Goal: Transaction & Acquisition: Purchase product/service

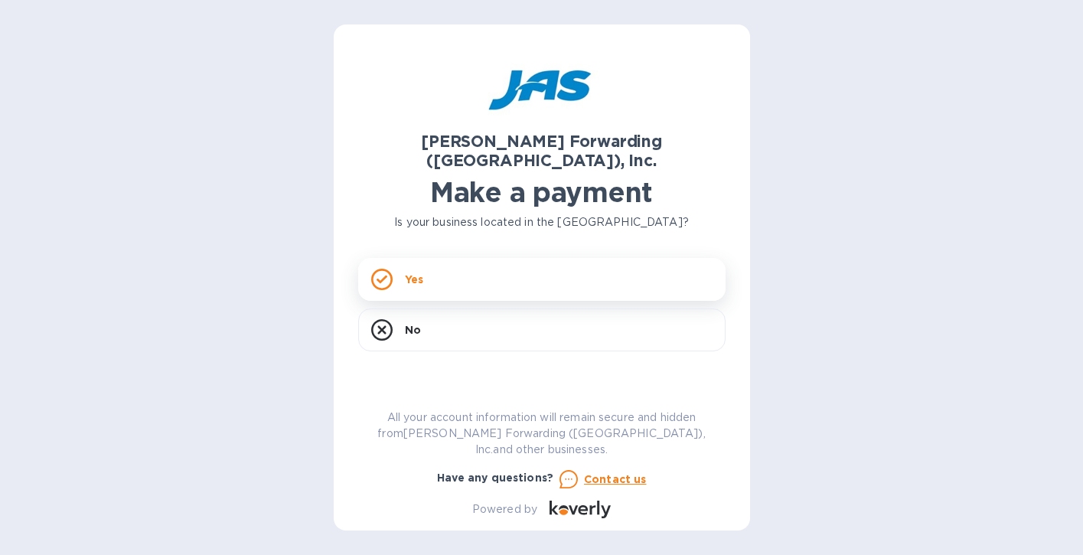
click at [399, 258] on div "Yes" at bounding box center [541, 279] width 367 height 43
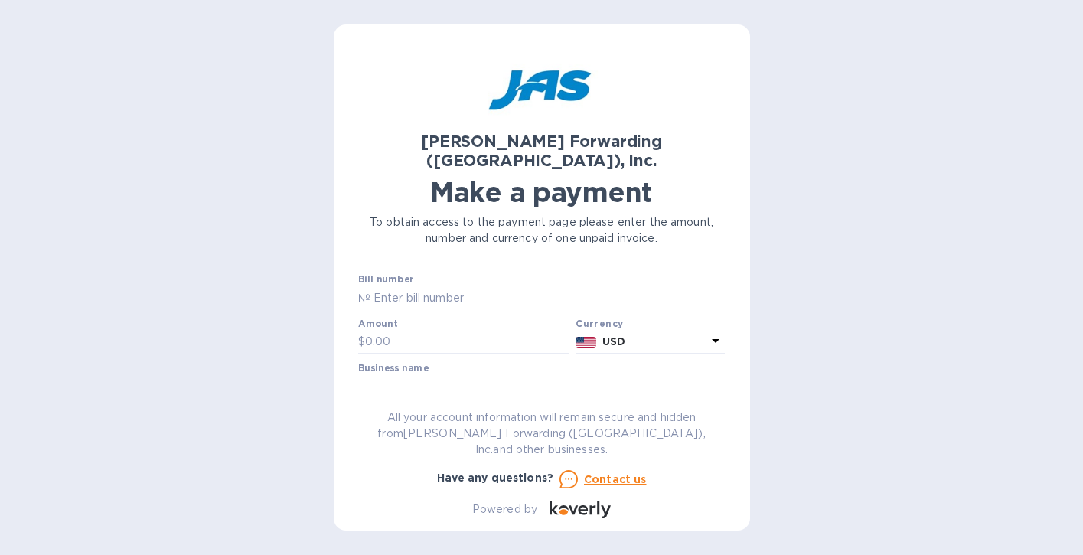
click at [360, 290] on p "№" at bounding box center [364, 298] width 12 height 16
click at [371, 286] on input "text" at bounding box center [547, 297] width 355 height 23
paste input "S509069903"
click at [370, 286] on input "S509069903" at bounding box center [547, 297] width 355 height 23
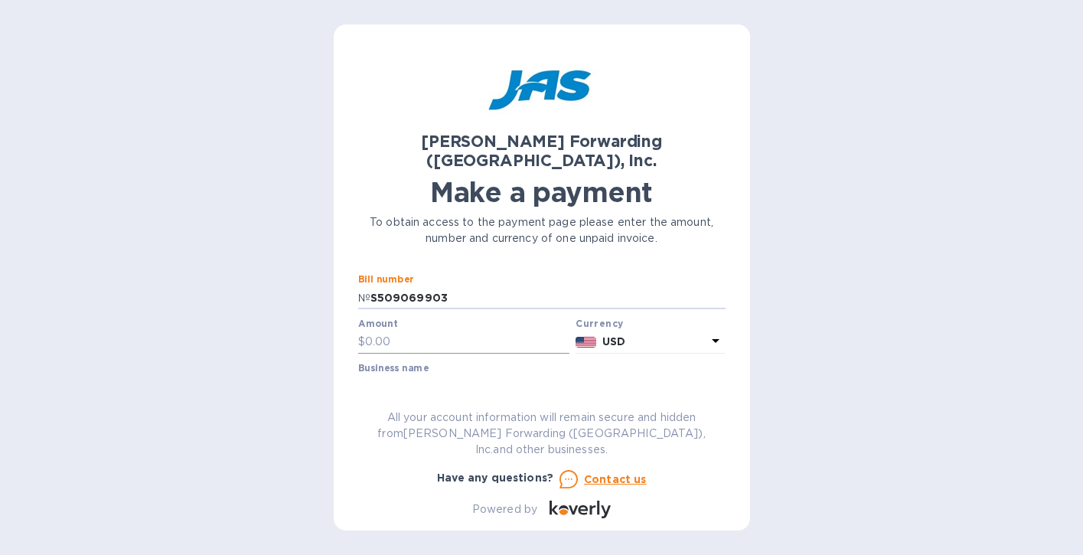
type input "S509069903"
click at [397, 330] on input "text" at bounding box center [467, 341] width 205 height 23
type input "768.90"
click at [386, 375] on input "text" at bounding box center [541, 386] width 367 height 23
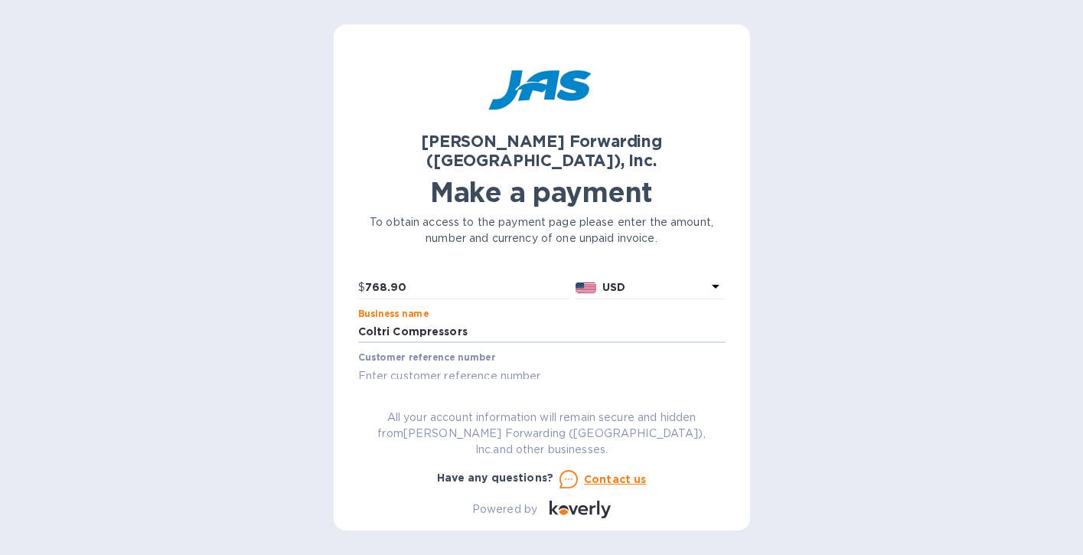
scroll to position [41, 0]
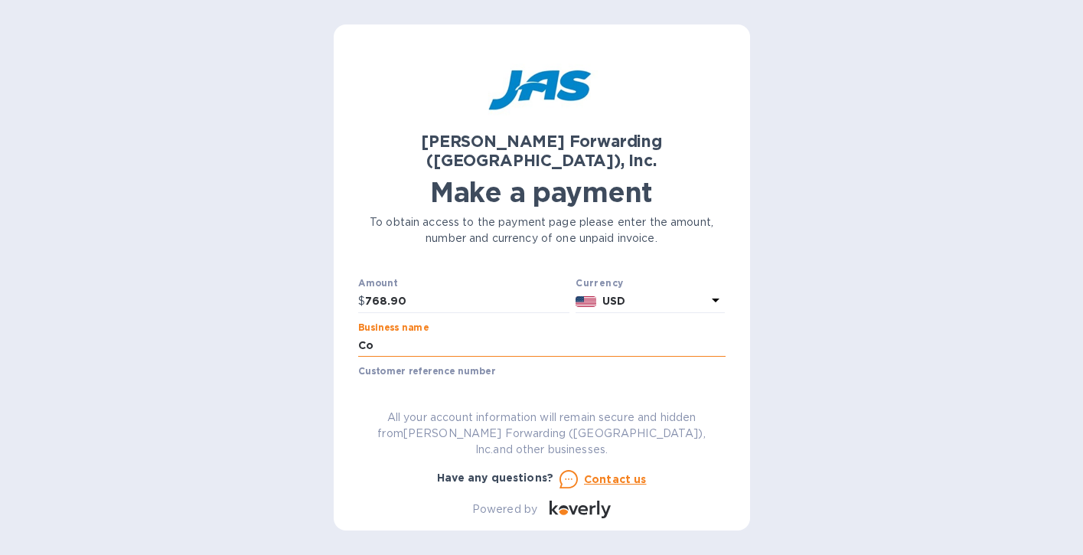
type input "C"
type input "Coltri Compressors"
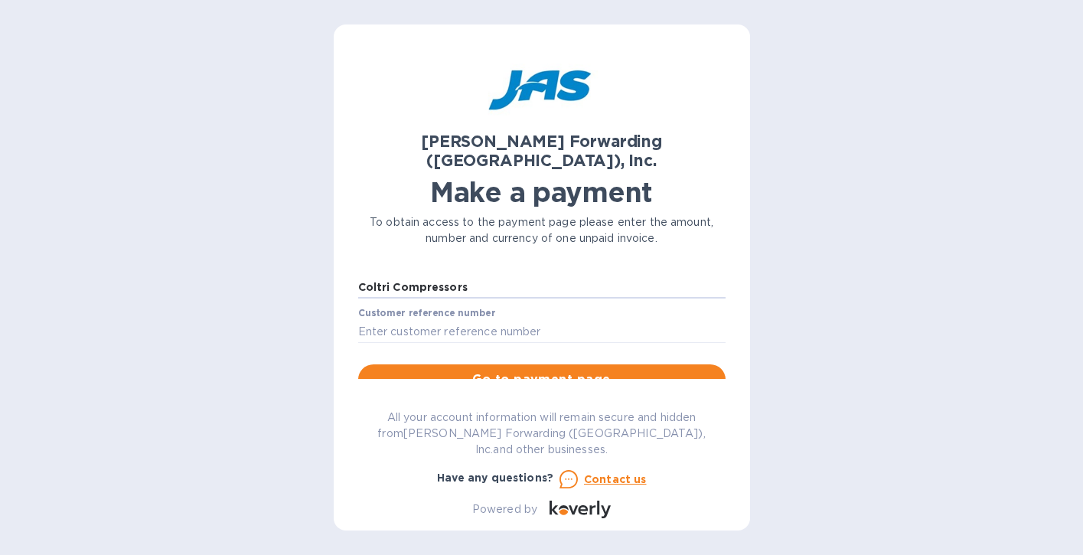
scroll to position [104, 0]
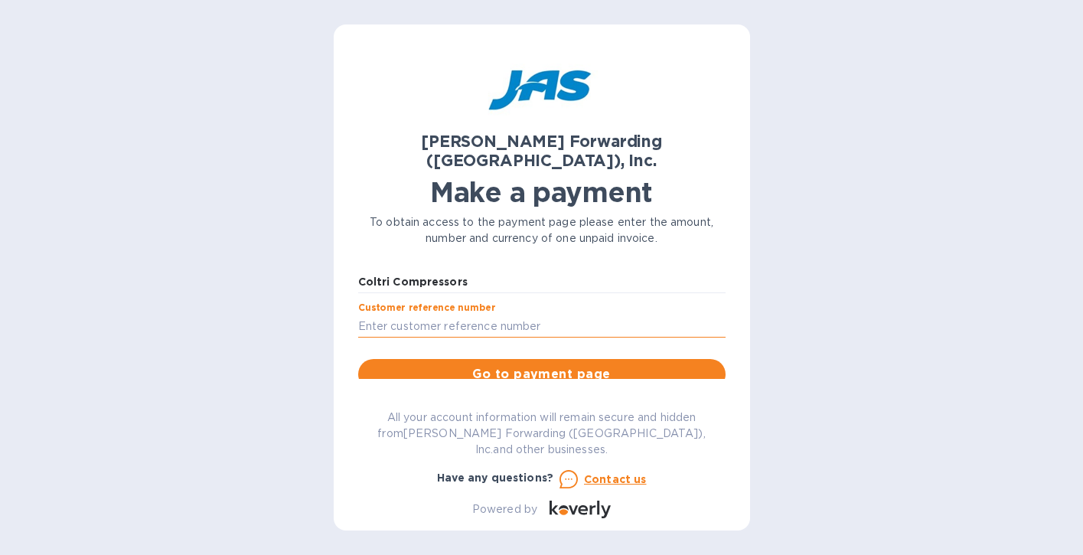
click at [360, 314] on input "text" at bounding box center [541, 325] width 367 height 23
paste input "SOUCROFLL1"
type input "SOUCROFLL1"
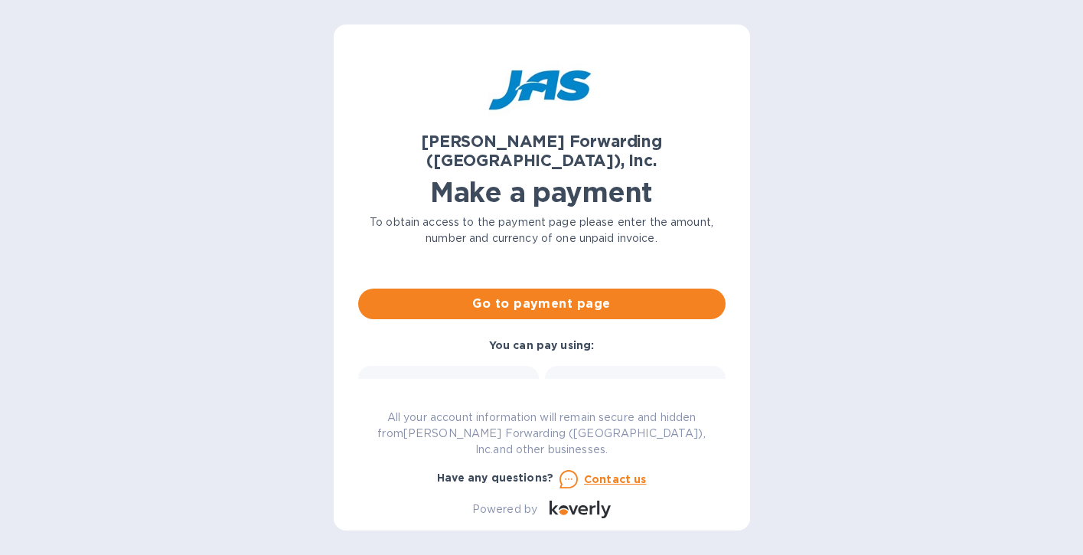
scroll to position [183, 0]
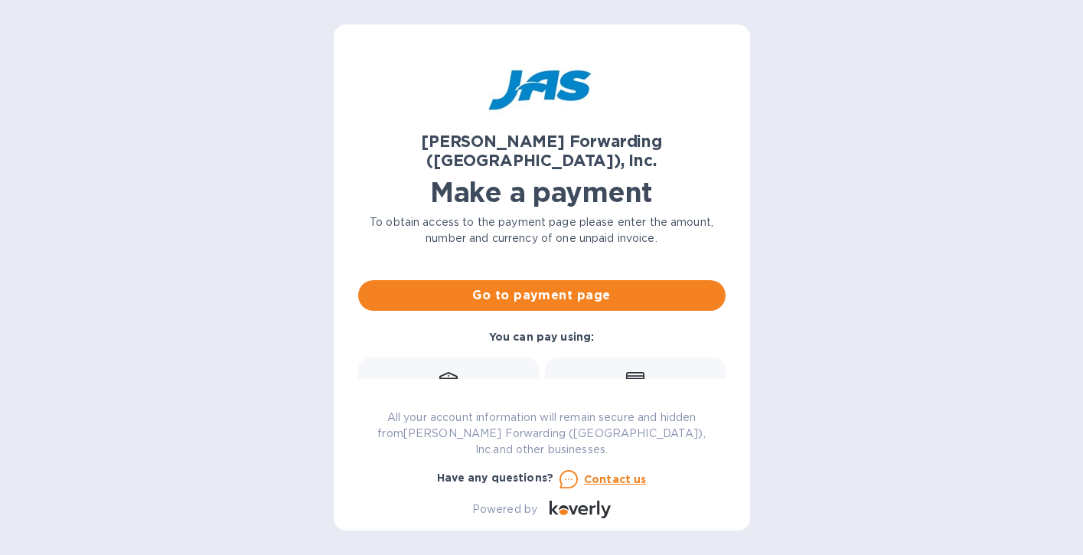
click at [627, 370] on div "Credit card and more..." at bounding box center [634, 399] width 161 height 59
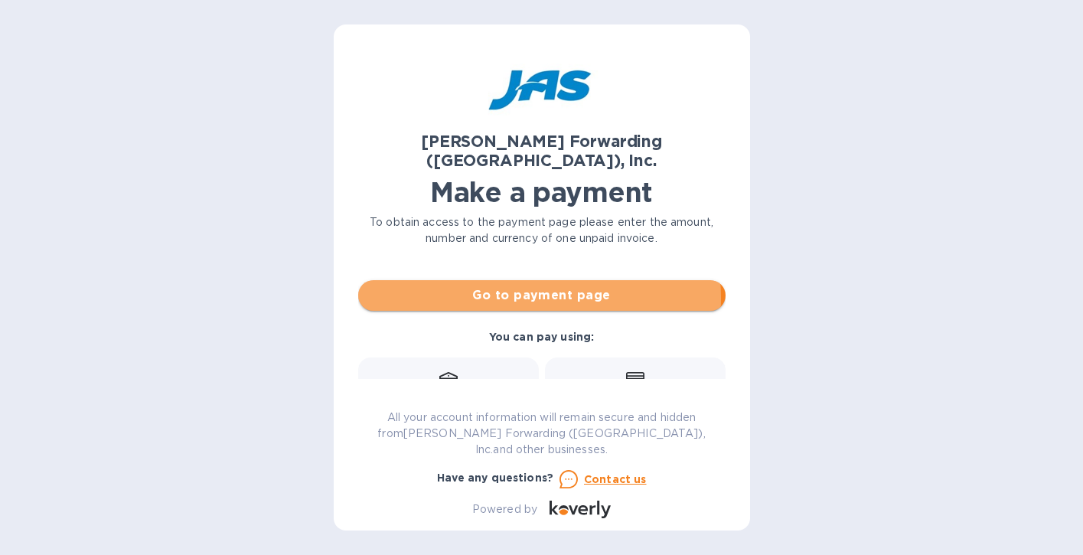
click at [528, 286] on span "Go to payment page" at bounding box center [541, 295] width 343 height 18
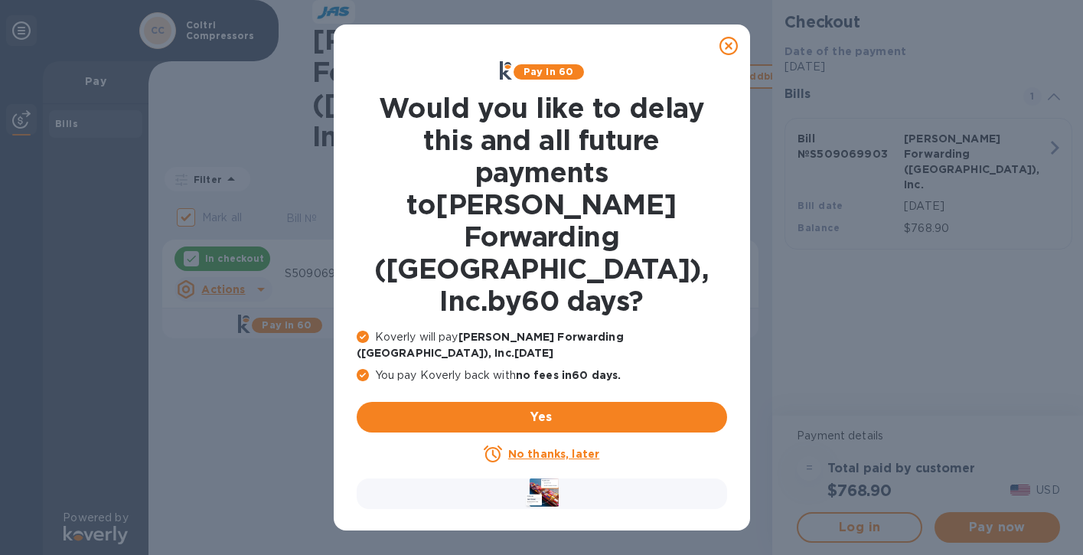
click at [728, 45] on icon at bounding box center [728, 46] width 18 height 18
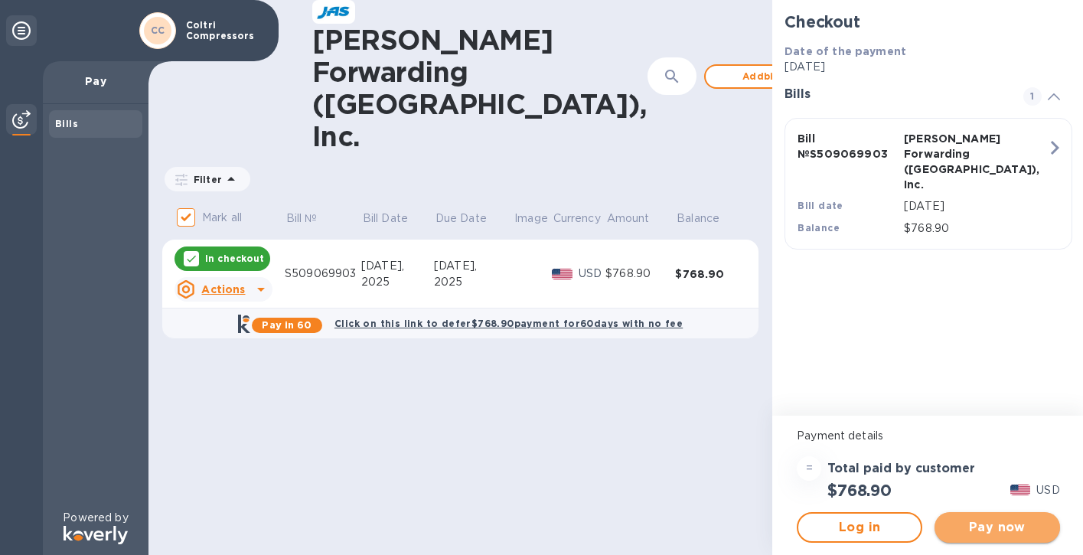
click at [1000, 531] on span "Pay now" at bounding box center [996, 527] width 101 height 18
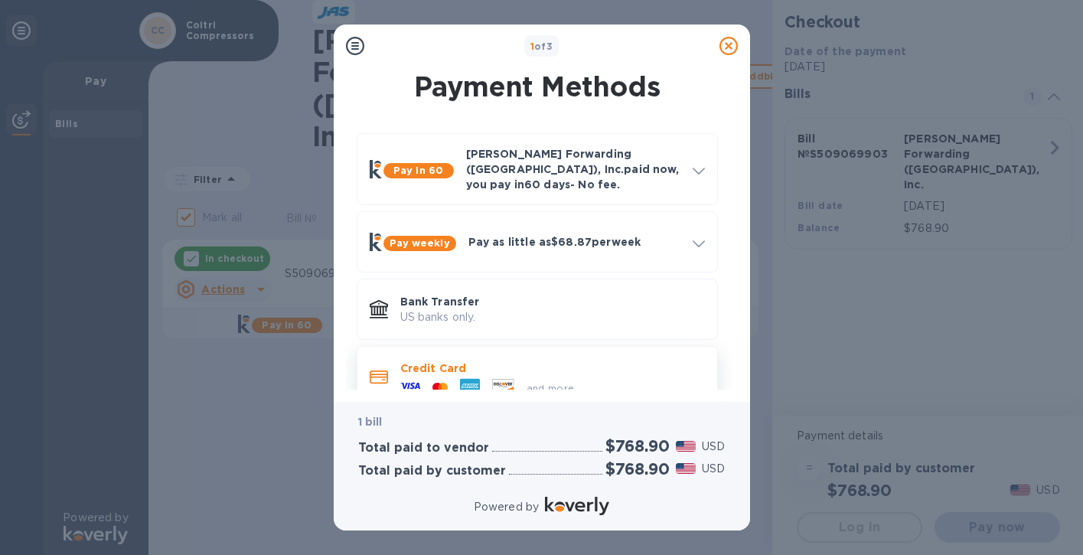
click at [497, 379] on icon at bounding box center [502, 385] width 21 height 13
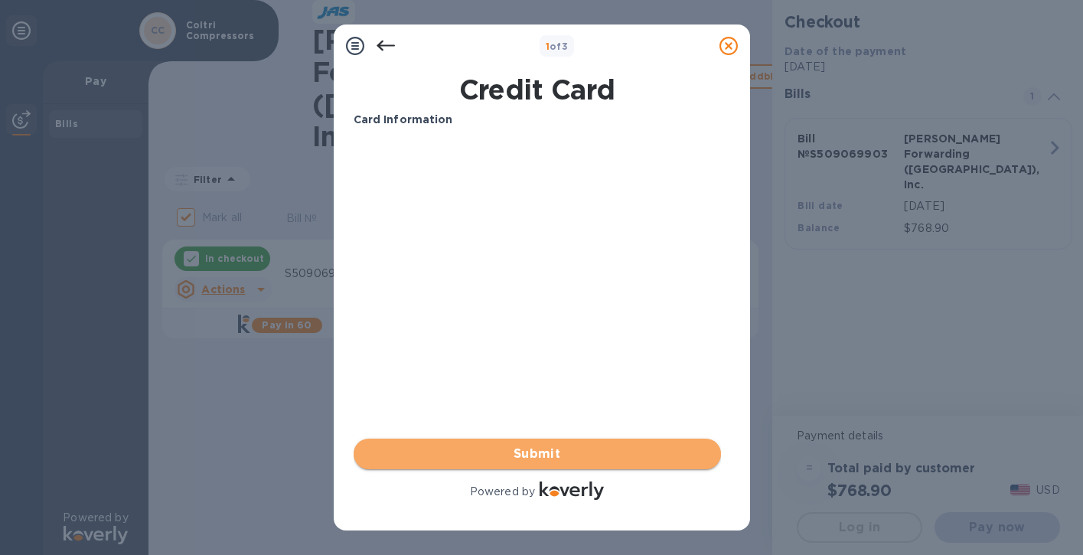
click at [541, 457] on span "Submit" at bounding box center [537, 453] width 343 height 18
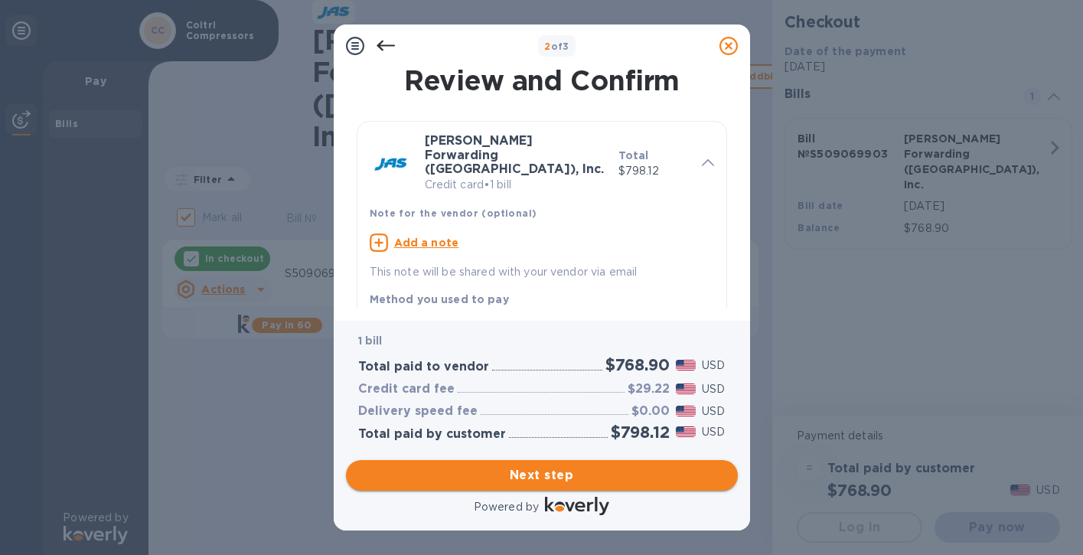
click at [537, 477] on span "Next step" at bounding box center [541, 475] width 367 height 18
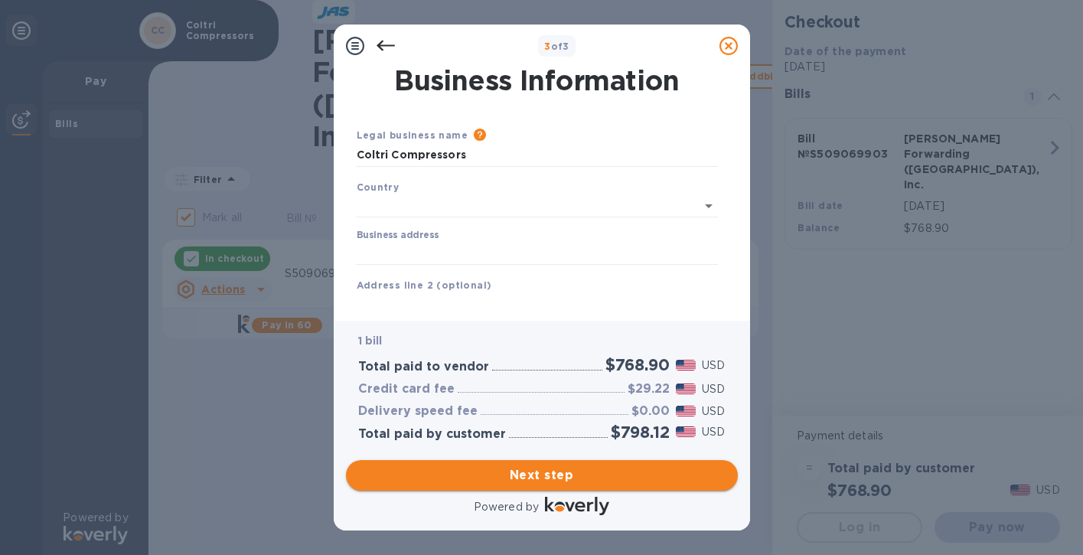
type input "[GEOGRAPHIC_DATA]"
click at [360, 252] on input "Business address" at bounding box center [537, 250] width 361 height 23
type input "[STREET_ADDRESS]"
type input "[GEOGRAPHIC_DATA][PERSON_NAME]"
type input "CO"
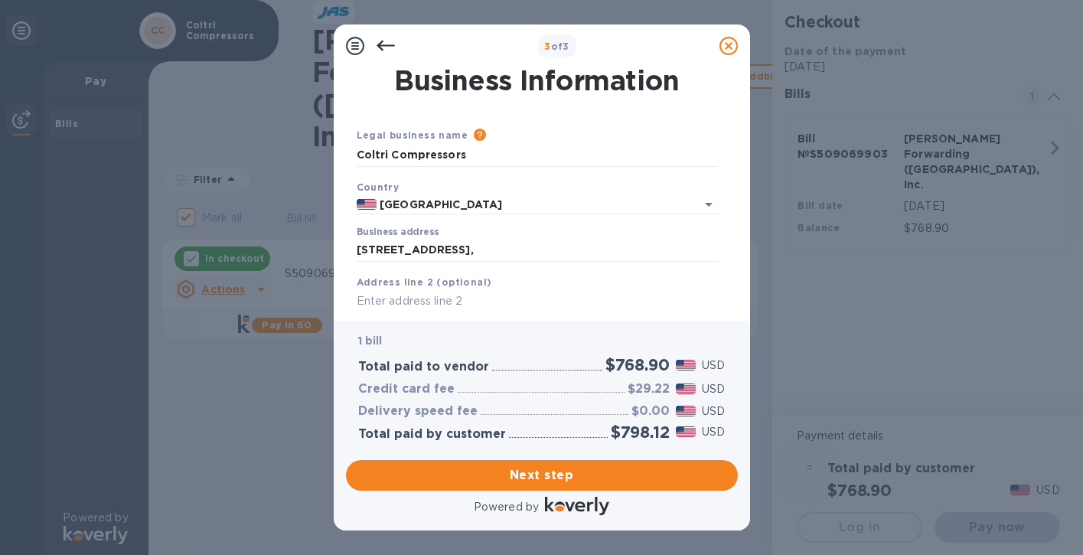
type input "80525"
click at [480, 259] on input "[STREET_ADDRESS]" at bounding box center [537, 250] width 361 height 23
type input "[STREET_ADDRESS]"
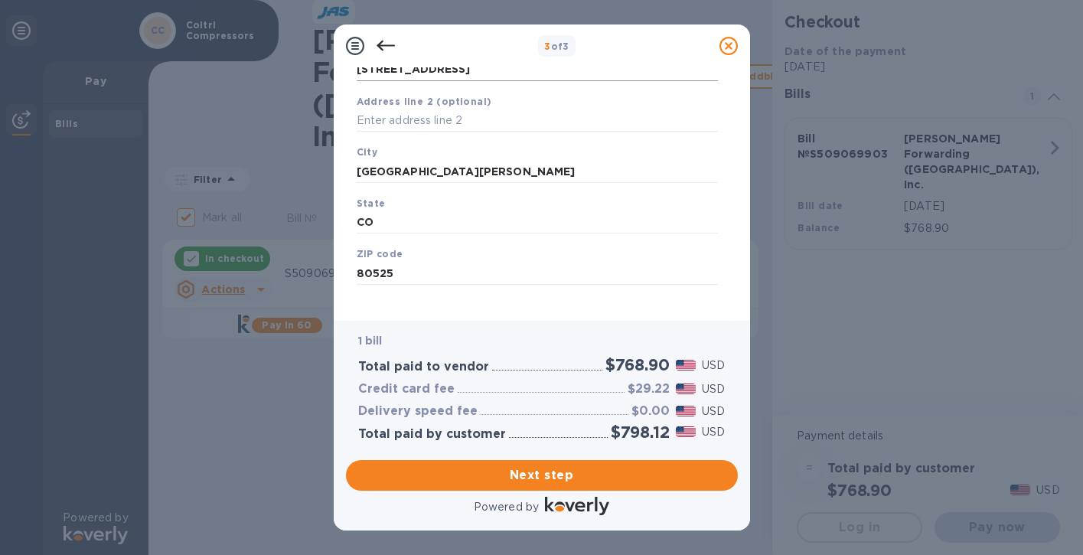
scroll to position [195, 0]
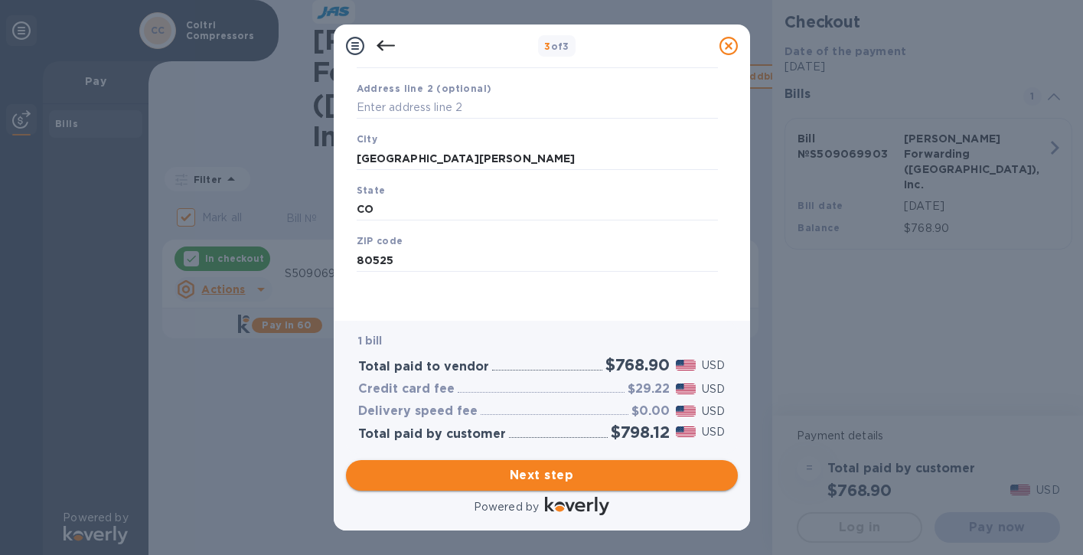
click at [543, 477] on span "Next step" at bounding box center [541, 475] width 367 height 18
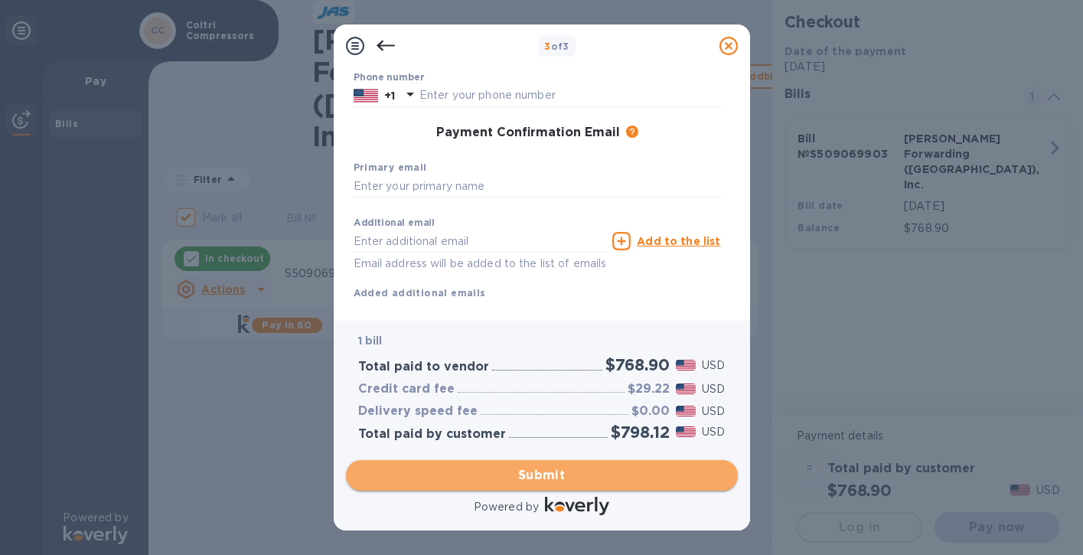
click at [538, 473] on span "Submit" at bounding box center [541, 475] width 367 height 18
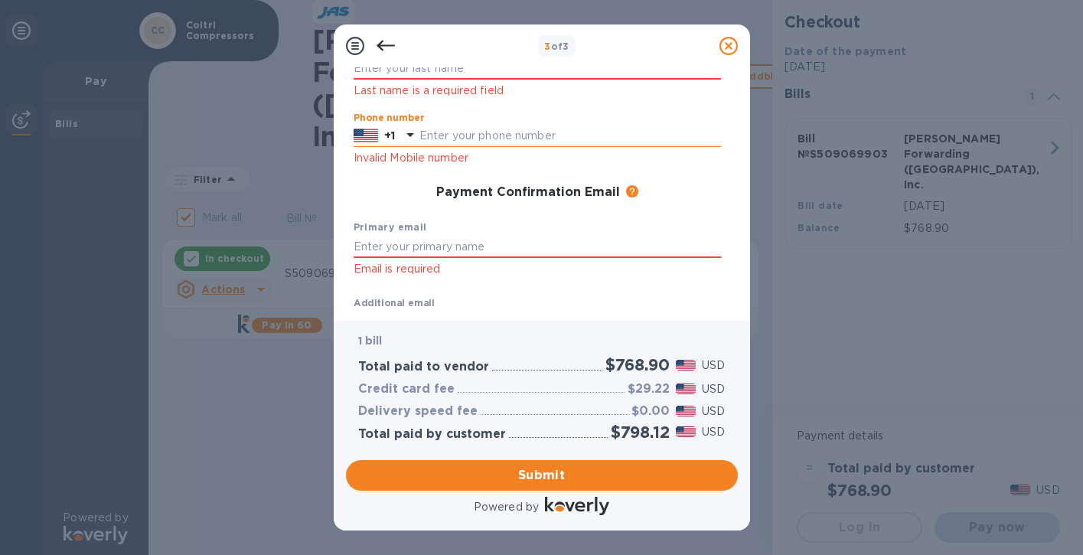
click at [435, 135] on input "text" at bounding box center [569, 136] width 301 height 23
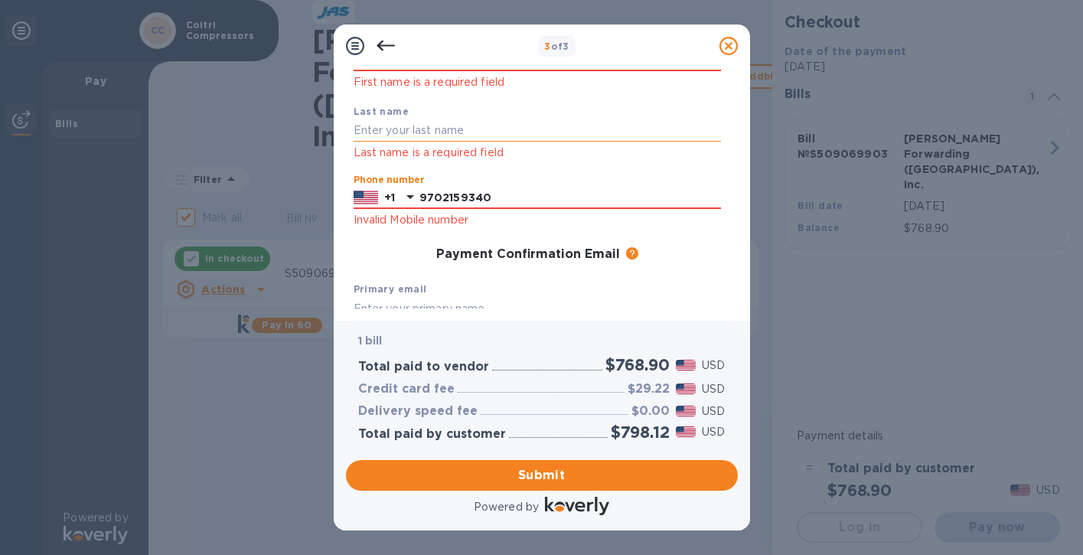
scroll to position [81, 0]
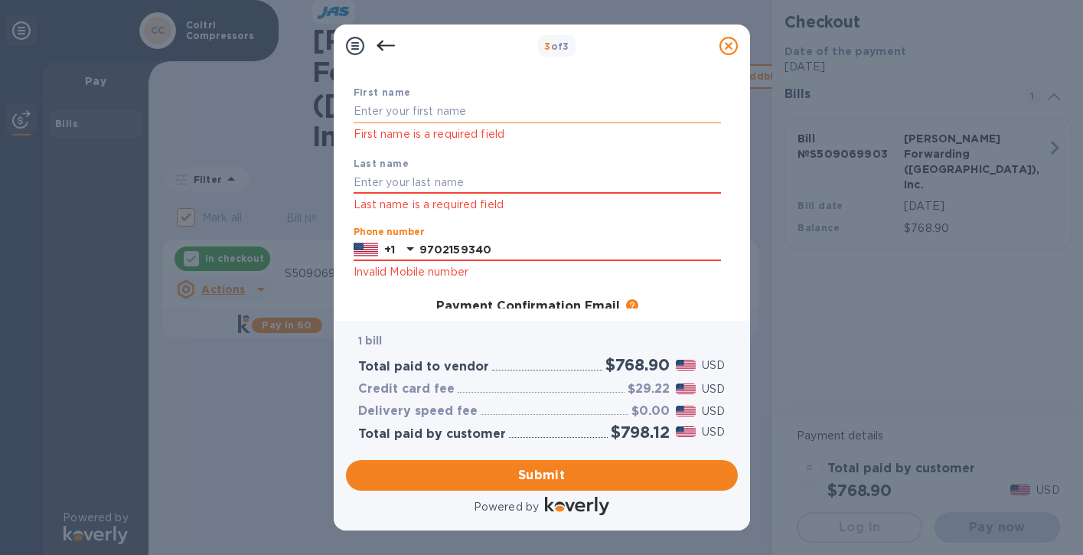
type input "9702159340"
click at [360, 113] on input "text" at bounding box center [536, 111] width 367 height 23
type input "[PERSON_NAME]"
type input "[PERSON_NAME][EMAIL_ADDRESS][PERSON_NAME][DOMAIN_NAME]"
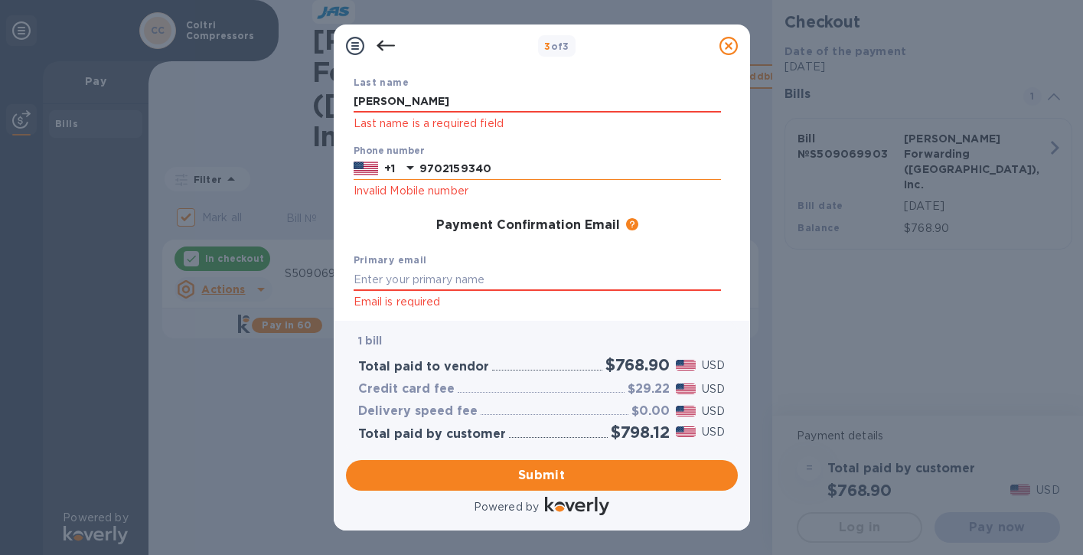
scroll to position [164, 0]
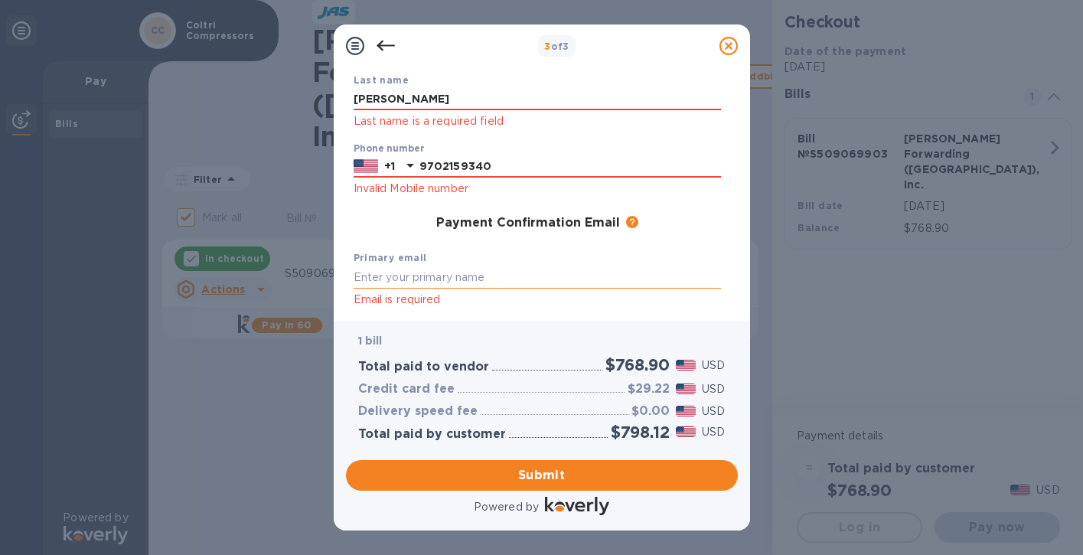
click at [354, 274] on input "text" at bounding box center [536, 276] width 367 height 23
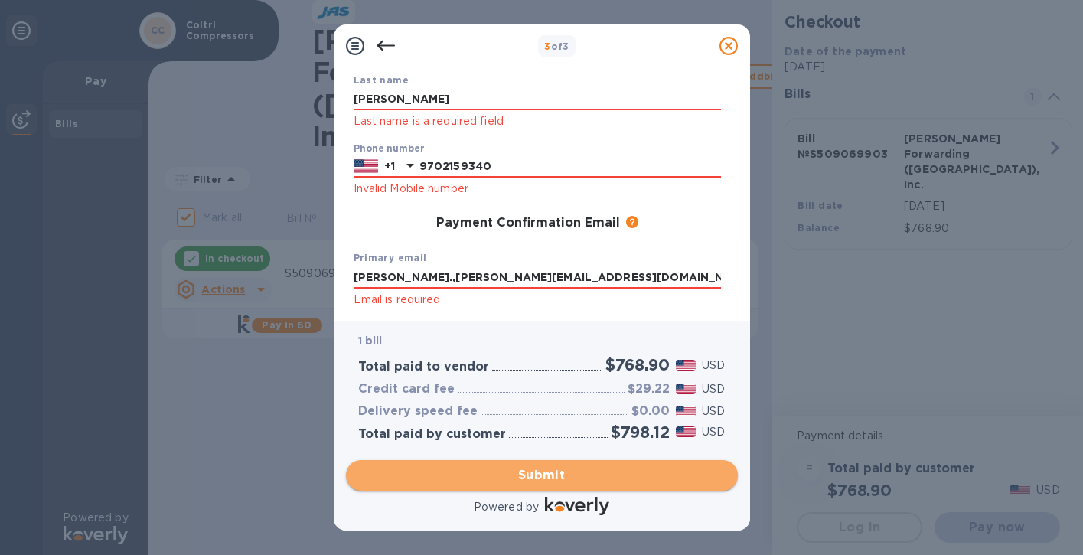
click at [528, 474] on span "Submit" at bounding box center [541, 475] width 367 height 18
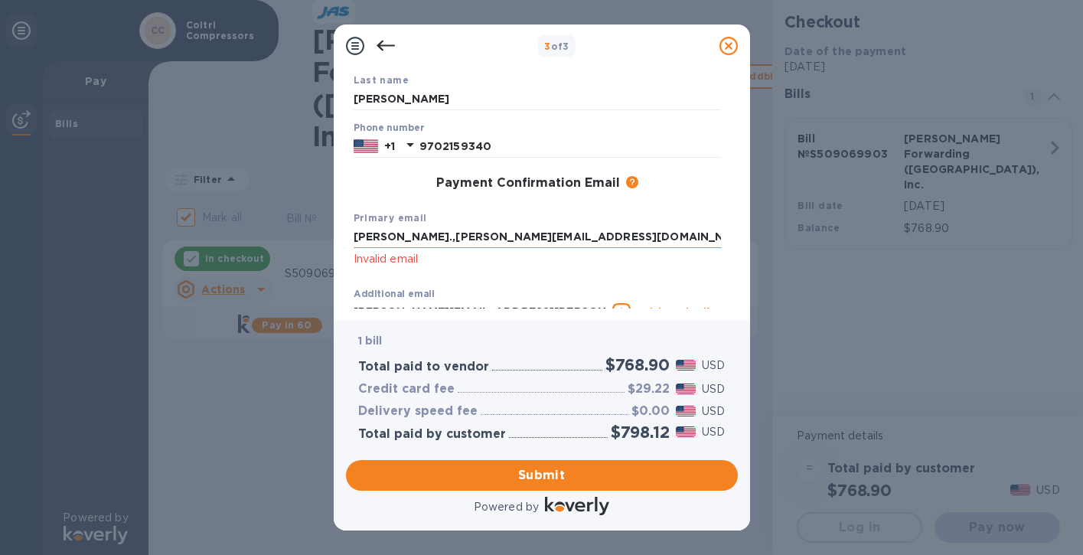
click at [390, 242] on input "[PERSON_NAME].,[PERSON_NAME][EMAIL_ADDRESS][DOMAIN_NAME]" at bounding box center [536, 237] width 367 height 23
type input "[PERSON_NAME][EMAIL_ADDRESS][PERSON_NAME][DOMAIN_NAME]"
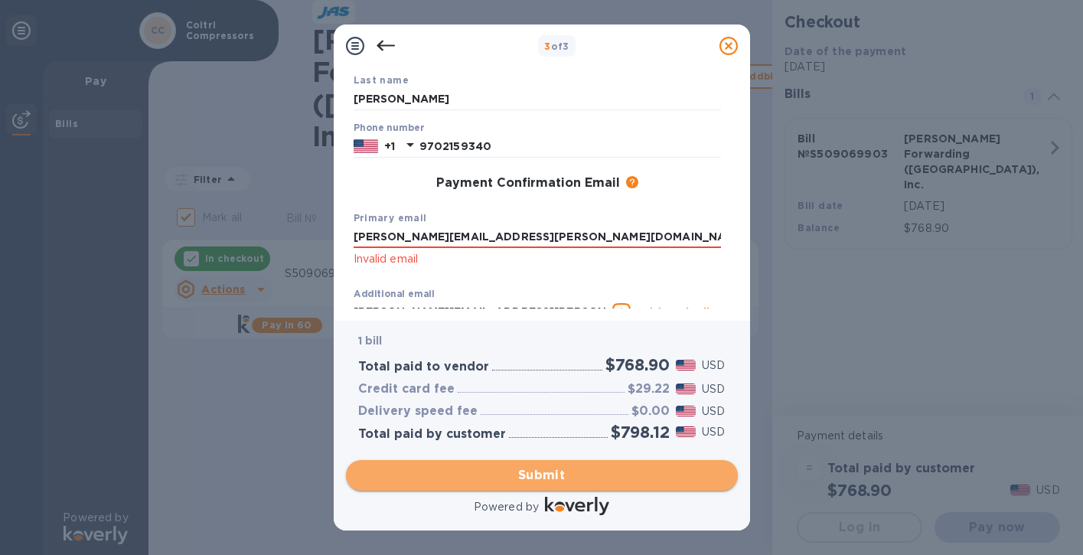
click at [484, 475] on span "Submit" at bounding box center [541, 475] width 367 height 18
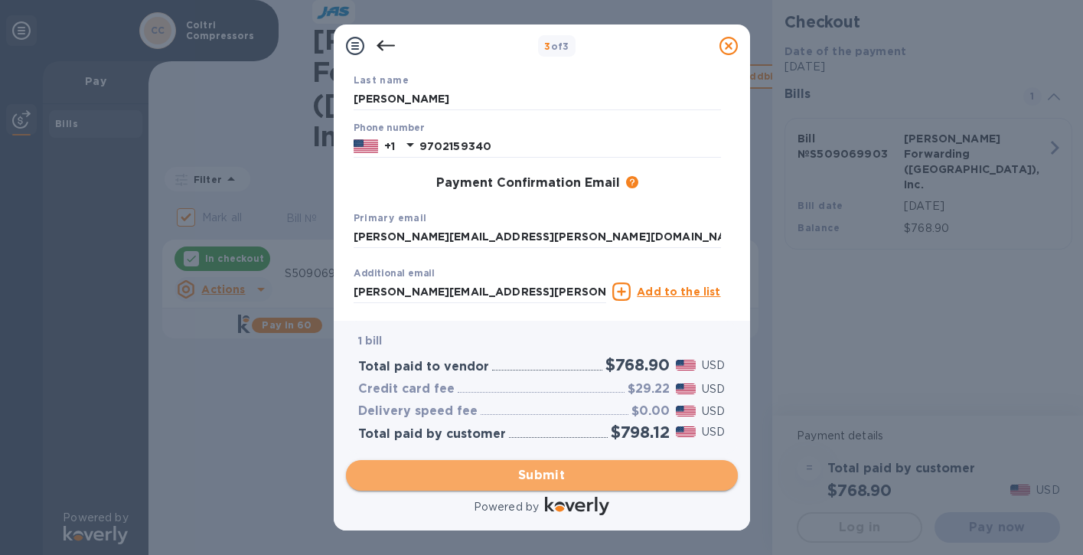
click at [529, 474] on span "Submit" at bounding box center [541, 475] width 367 height 18
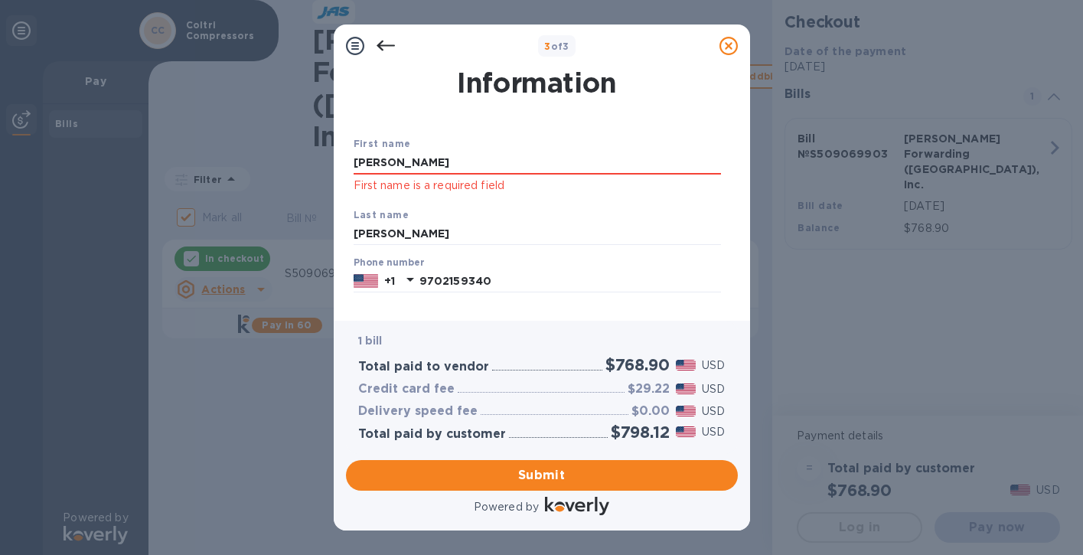
scroll to position [31, 0]
click at [390, 158] on input "[PERSON_NAME]" at bounding box center [536, 162] width 367 height 23
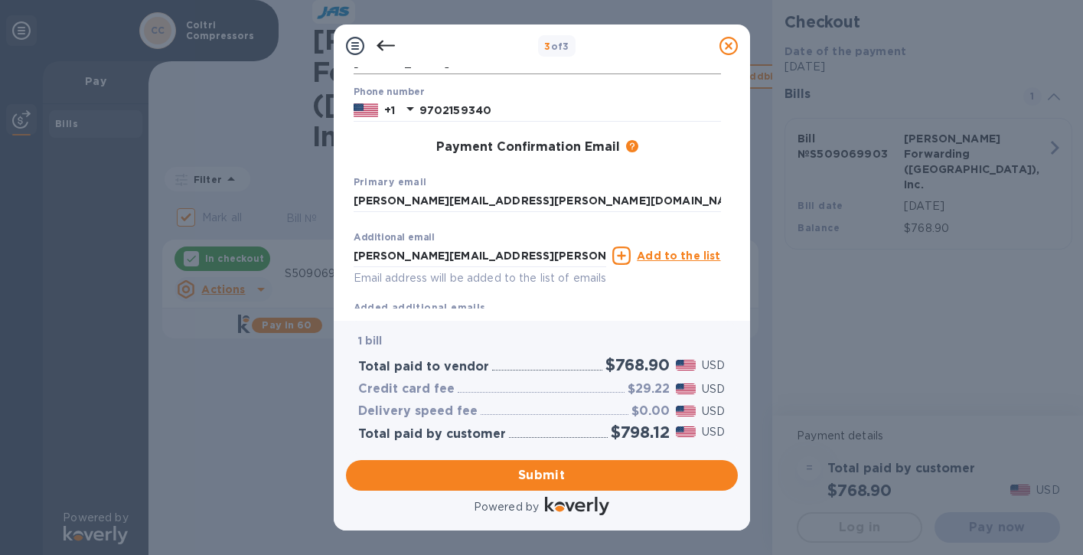
scroll to position [251, 0]
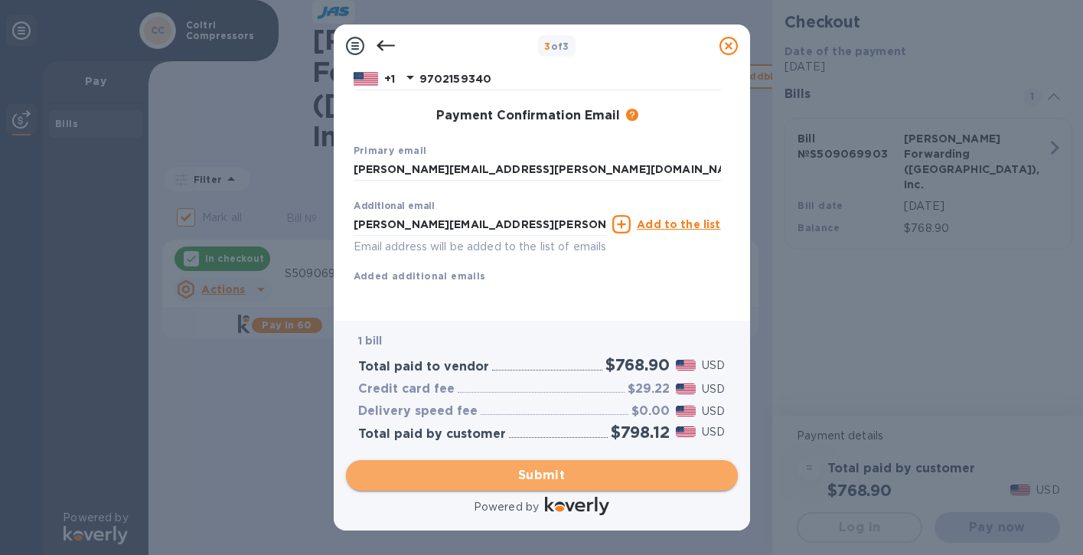
click at [518, 471] on span "Submit" at bounding box center [541, 475] width 367 height 18
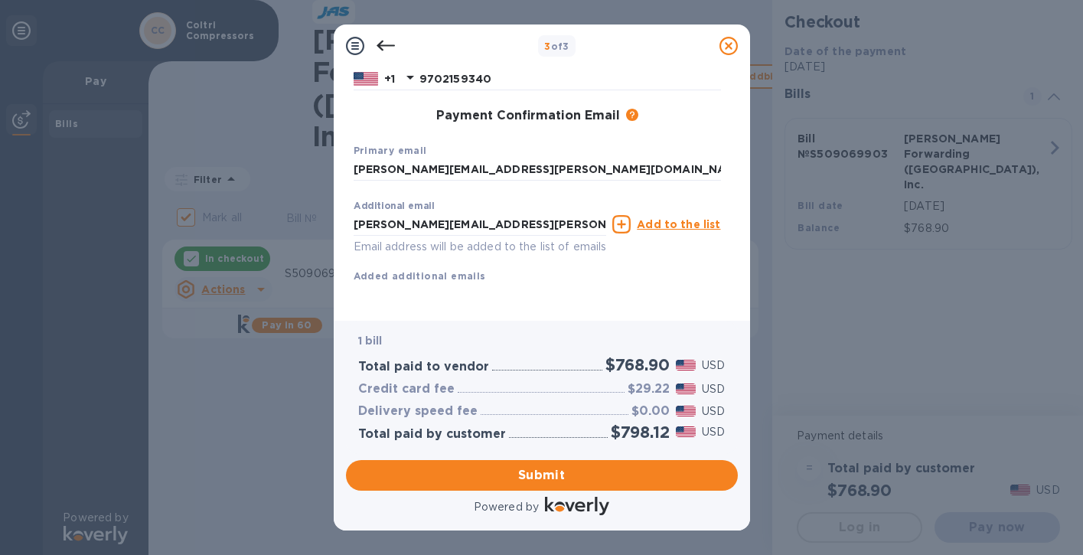
scroll to position [0, 0]
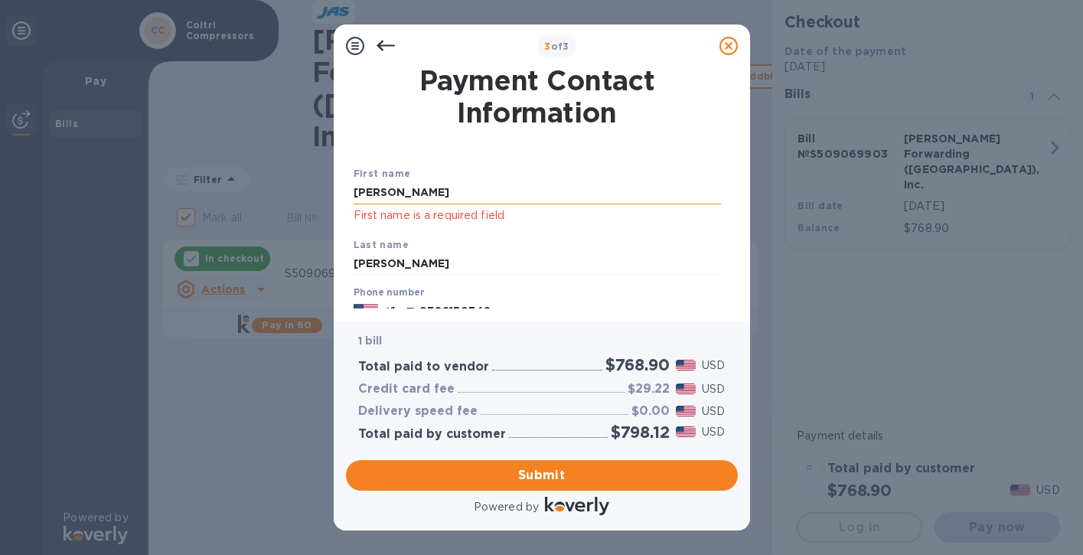
click at [385, 197] on input "[PERSON_NAME]" at bounding box center [536, 192] width 367 height 23
type input "D"
type input "[PERSON_NAME]"
click at [528, 478] on span "Submit" at bounding box center [541, 475] width 367 height 18
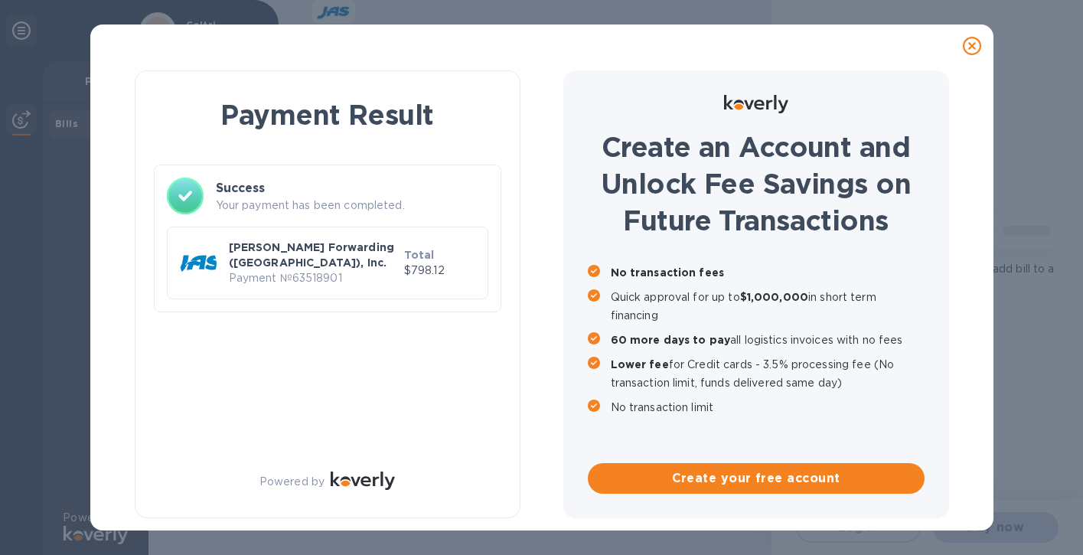
checkbox input "false"
